Goal: Information Seeking & Learning: Learn about a topic

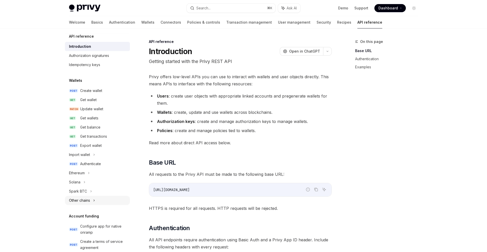
scroll to position [7, 0]
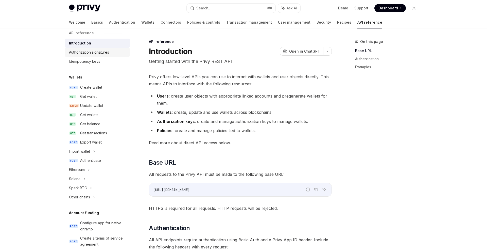
click at [98, 55] on div "Authorization signatures" at bounding box center [89, 52] width 40 height 6
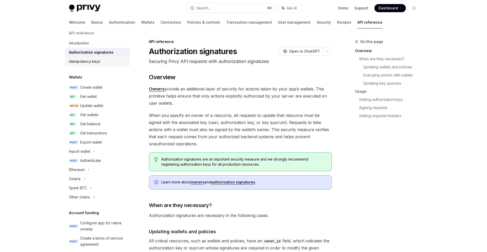
click at [100, 60] on div "Idempotency keys" at bounding box center [98, 61] width 58 height 6
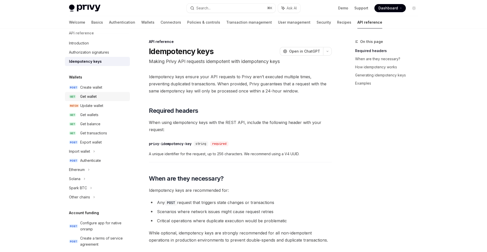
click at [93, 95] on div "Get wallet" at bounding box center [88, 96] width 16 height 6
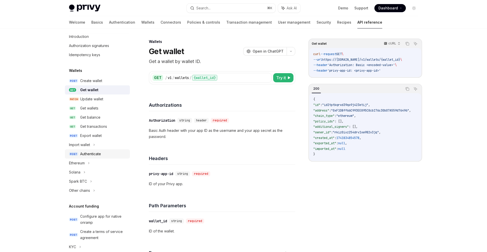
click at [95, 154] on div "Authenticate" at bounding box center [90, 154] width 21 height 6
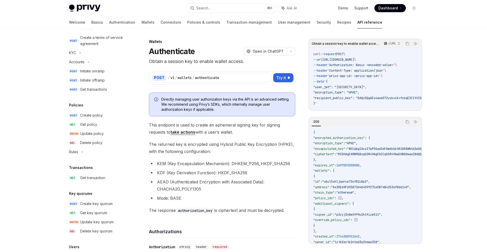
scroll to position [282, 0]
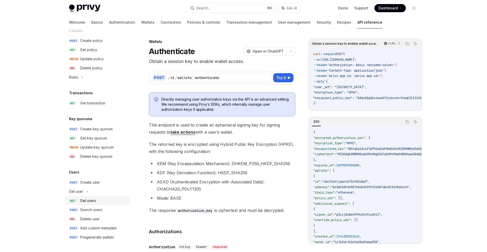
click at [91, 202] on div "Get users" at bounding box center [88, 200] width 16 height 6
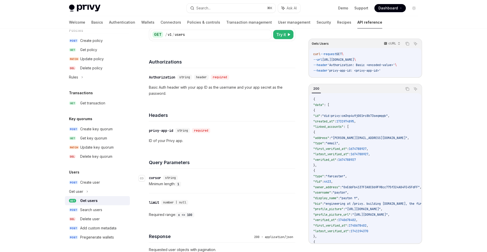
scroll to position [46, 0]
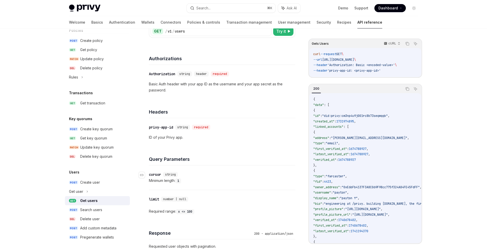
click at [274, 171] on div "​ cursor string" at bounding box center [219, 174] width 141 height 6
click at [86, 237] on div "Pregenerate wallets" at bounding box center [97, 237] width 34 height 6
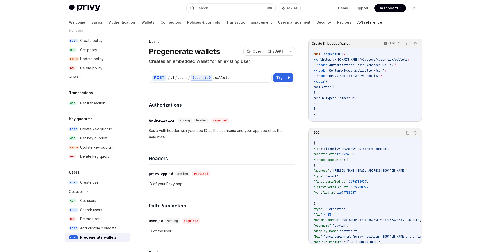
click at [255, 155] on h4 "Headers" at bounding box center [222, 158] width 146 height 7
click at [97, 183] on div "Create user" at bounding box center [90, 182] width 20 height 6
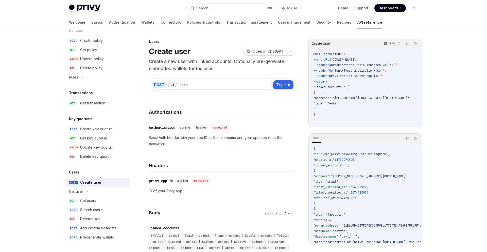
click at [258, 147] on div "​ Authorization string header required Basic Auth header with your app ID as th…" at bounding box center [222, 135] width 146 height 35
click at [247, 145] on p "Basic Auth header with your app ID as the username and your app secret as the p…" at bounding box center [222, 140] width 146 height 12
click at [208, 68] on p "Create a new user with linked accounts. Optionally pre-generate embedded wallet…" at bounding box center [222, 65] width 146 height 14
click at [257, 162] on h4 "Headers" at bounding box center [222, 165] width 146 height 7
click at [262, 163] on h4 "Headers" at bounding box center [222, 165] width 146 height 7
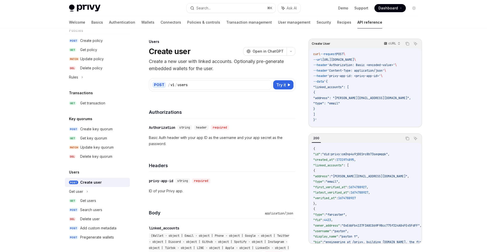
click at [278, 147] on div "​ Authorization string header required Basic Auth header with your app ID as th…" at bounding box center [222, 135] width 146 height 35
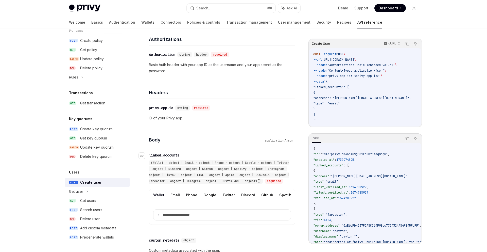
scroll to position [134, 0]
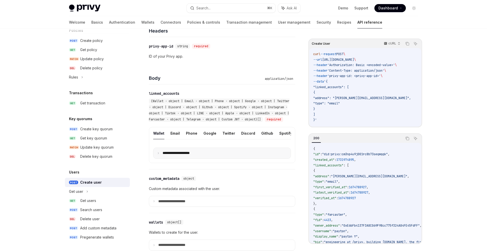
click at [209, 156] on summary "**********" at bounding box center [221, 153] width 137 height 11
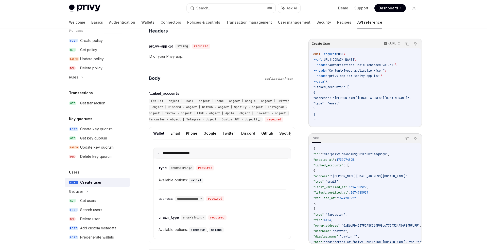
click at [209, 156] on summary "**********" at bounding box center [221, 153] width 137 height 11
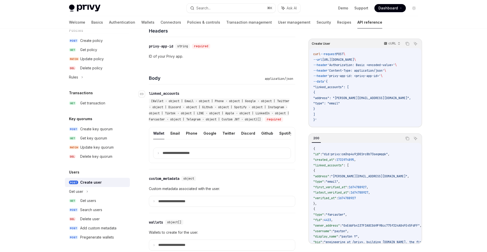
click at [193, 114] on span "(Wallet · object | Email · object | Phone · object | Google · object | Twitter …" at bounding box center [219, 110] width 141 height 22
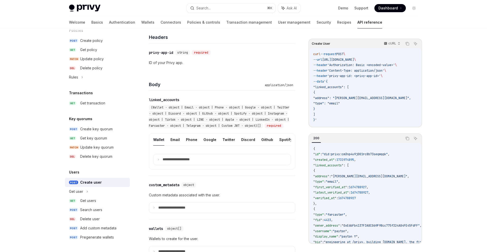
click at [295, 175] on div "**********" at bounding box center [222, 133] width 146 height 85
click at [235, 70] on div "​ privy-app-id string required ID of your Privy app." at bounding box center [222, 57] width 146 height 28
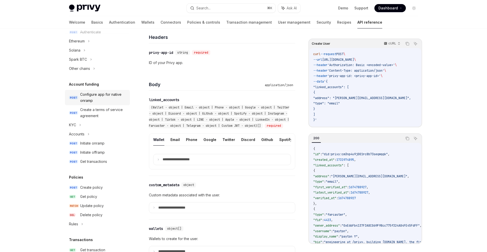
click at [102, 95] on div "Configure app for native onramp" at bounding box center [103, 97] width 47 height 12
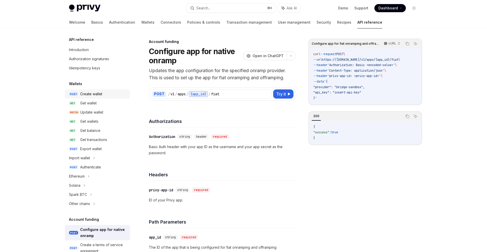
click at [93, 91] on div "Create wallet" at bounding box center [91, 94] width 22 height 6
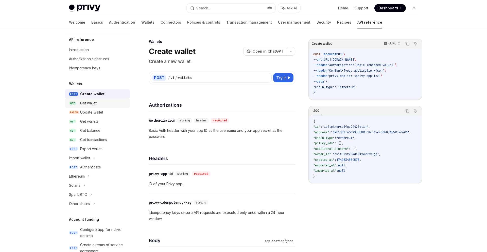
click at [93, 100] on div "Get wallet" at bounding box center [88, 103] width 16 height 6
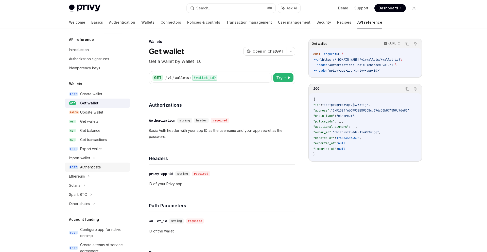
click at [93, 164] on div "Authenticate" at bounding box center [90, 167] width 21 height 6
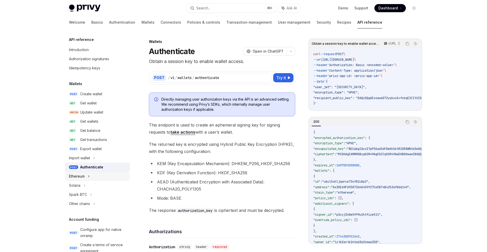
click at [88, 174] on icon at bounding box center [89, 176] width 2 height 6
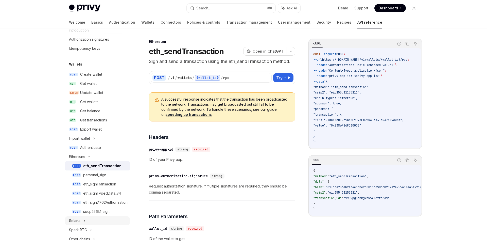
scroll to position [23, 0]
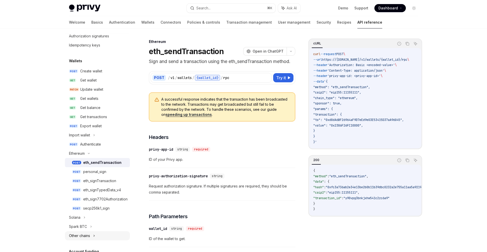
click at [92, 235] on div "Other chains" at bounding box center [97, 235] width 65 height 9
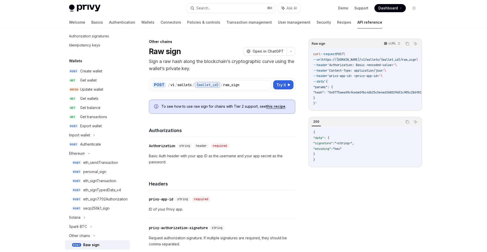
scroll to position [151, 0]
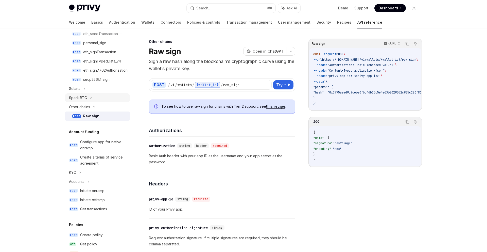
click at [82, 101] on div "Spark BTC" at bounding box center [97, 97] width 65 height 9
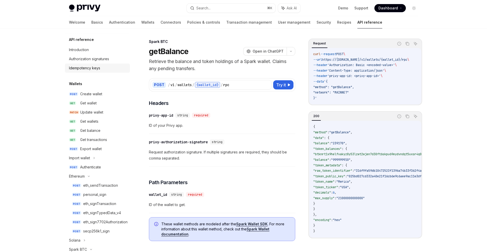
click at [82, 65] on div "Idempotency keys" at bounding box center [84, 68] width 31 height 6
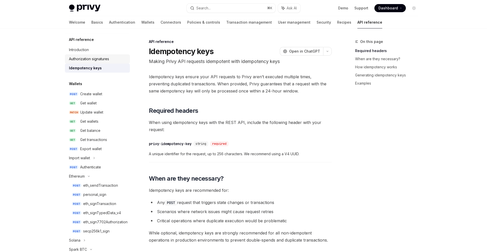
click at [86, 59] on div "Authorization signatures" at bounding box center [89, 59] width 40 height 6
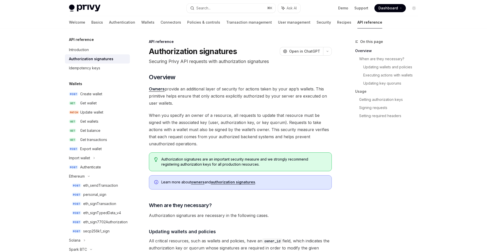
click at [219, 132] on span "When you specify an owner of a resource, all requests to update that resource m…" at bounding box center [240, 130] width 183 height 36
click at [242, 145] on span "When you specify an owner of a resource, all requests to update that resource m…" at bounding box center [240, 130] width 183 height 36
click at [74, 50] on div "Introduction" at bounding box center [79, 50] width 20 height 6
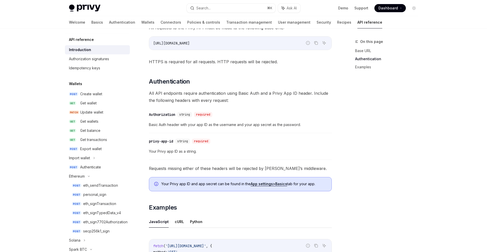
scroll to position [240, 0]
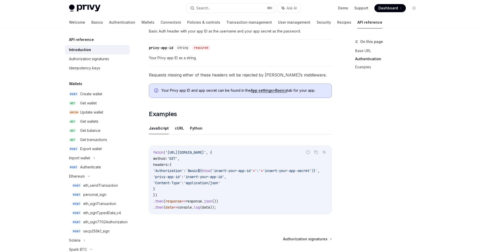
click at [204, 109] on div "Privy offers low-level APIs you can use to interact with wallets and user objec…" at bounding box center [240, 27] width 183 height 389
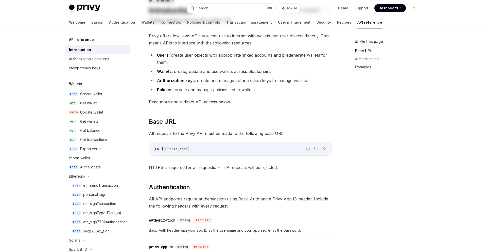
scroll to position [0, 0]
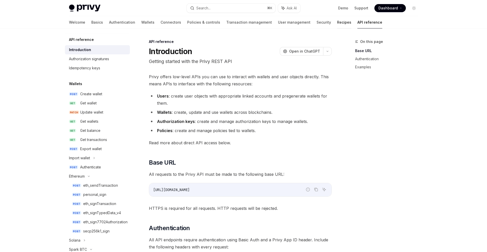
click at [337, 19] on link "Recipes" at bounding box center [344, 22] width 14 height 12
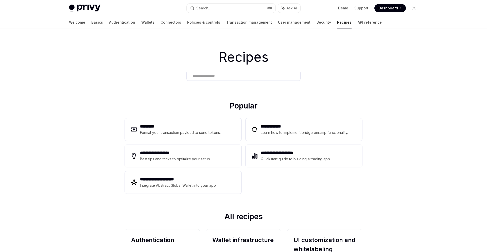
click at [317, 22] on link "Security" at bounding box center [324, 22] width 14 height 12
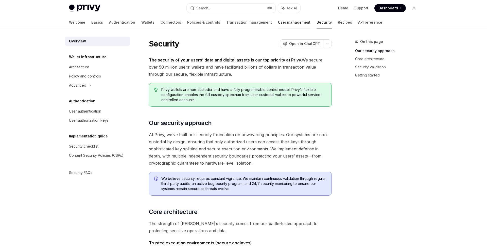
click at [278, 25] on link "User management" at bounding box center [294, 22] width 32 height 12
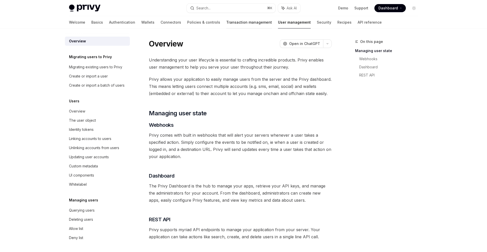
click at [227, 22] on link "Transaction management" at bounding box center [249, 22] width 46 height 12
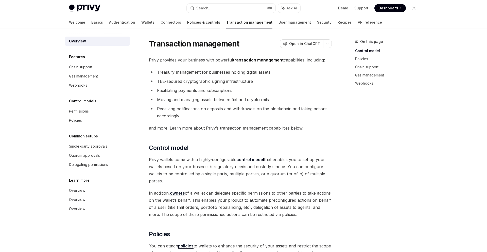
click at [187, 23] on link "Policies & controls" at bounding box center [203, 22] width 33 height 12
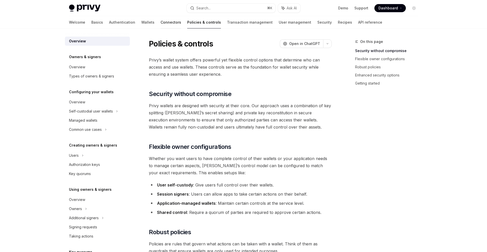
click at [161, 22] on link "Connectors" at bounding box center [171, 22] width 21 height 12
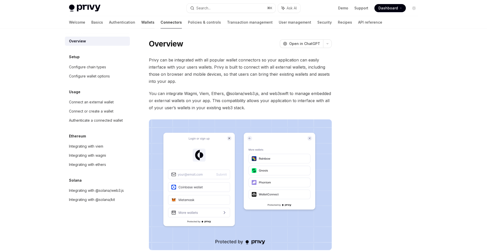
click at [141, 24] on link "Wallets" at bounding box center [147, 22] width 13 height 12
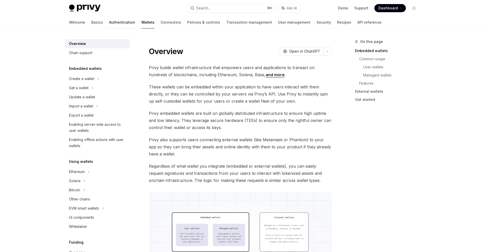
click at [109, 21] on link "Authentication" at bounding box center [122, 22] width 26 height 12
type textarea "*"
